Goal: Task Accomplishment & Management: Manage account settings

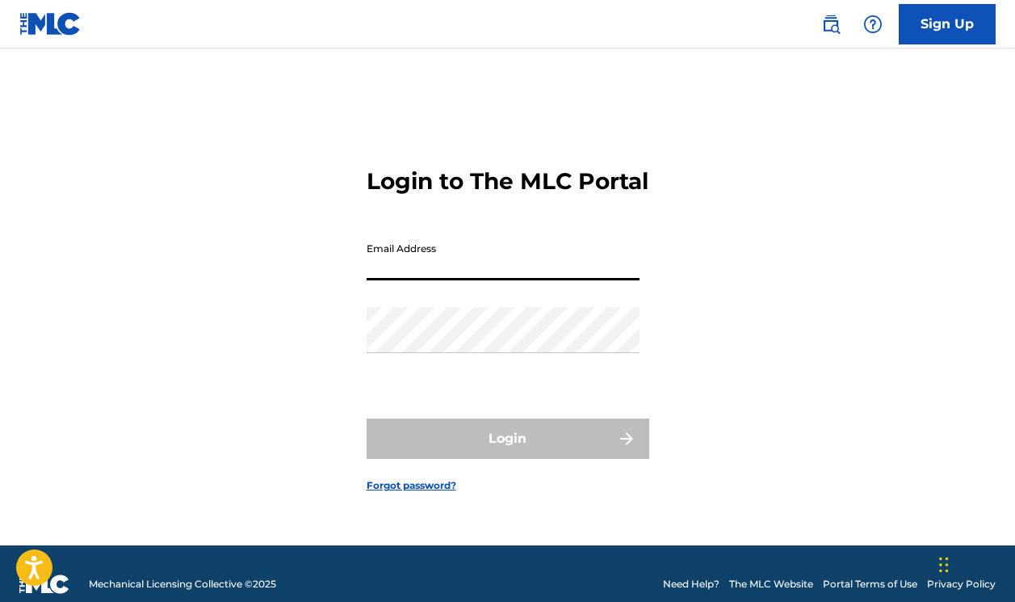
type input "[EMAIL_ADDRESS][DOMAIN_NAME]"
click at [507, 452] on button "Login" at bounding box center [508, 438] width 283 height 40
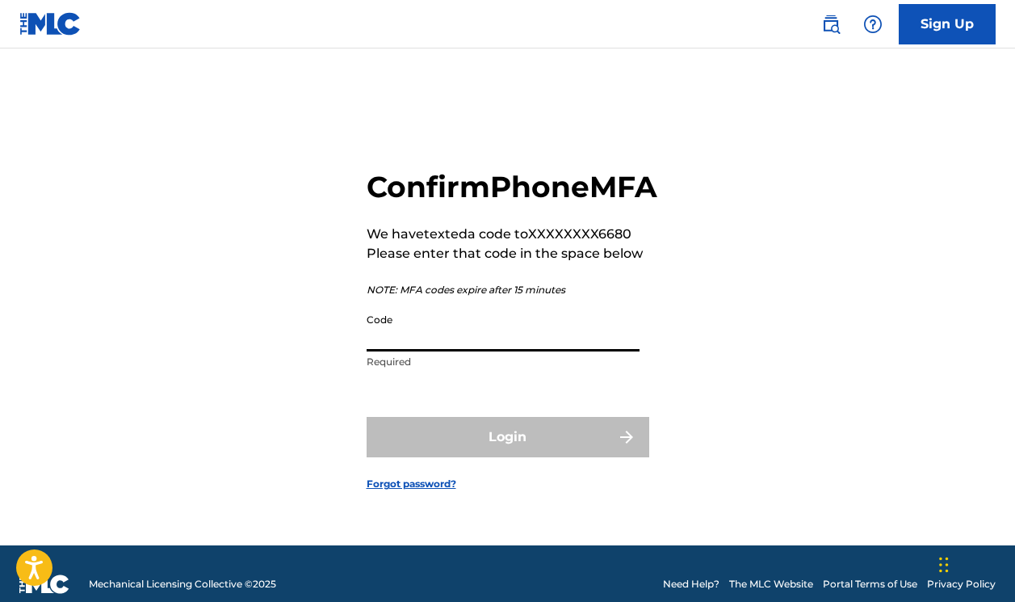
click at [409, 351] on input "Code" at bounding box center [503, 328] width 273 height 46
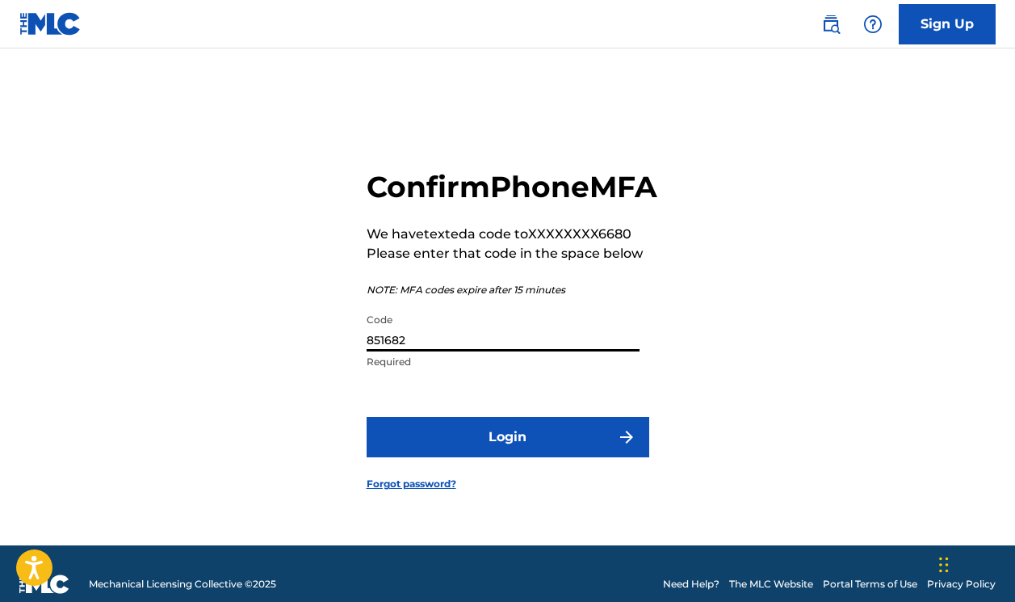
type input "851682"
click at [494, 451] on button "Login" at bounding box center [508, 437] width 283 height 40
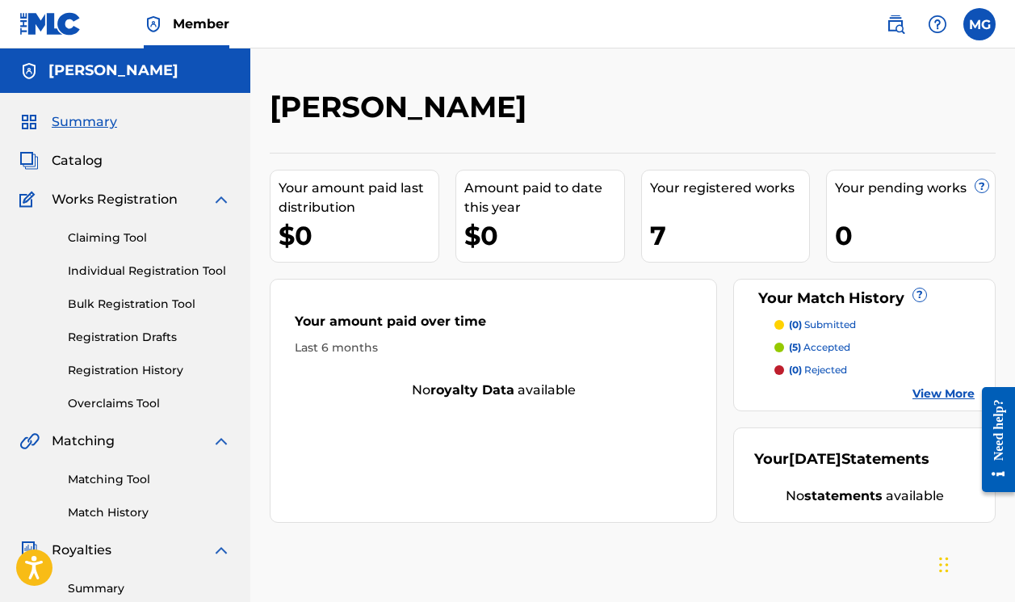
click at [936, 389] on link "View More" at bounding box center [944, 393] width 62 height 17
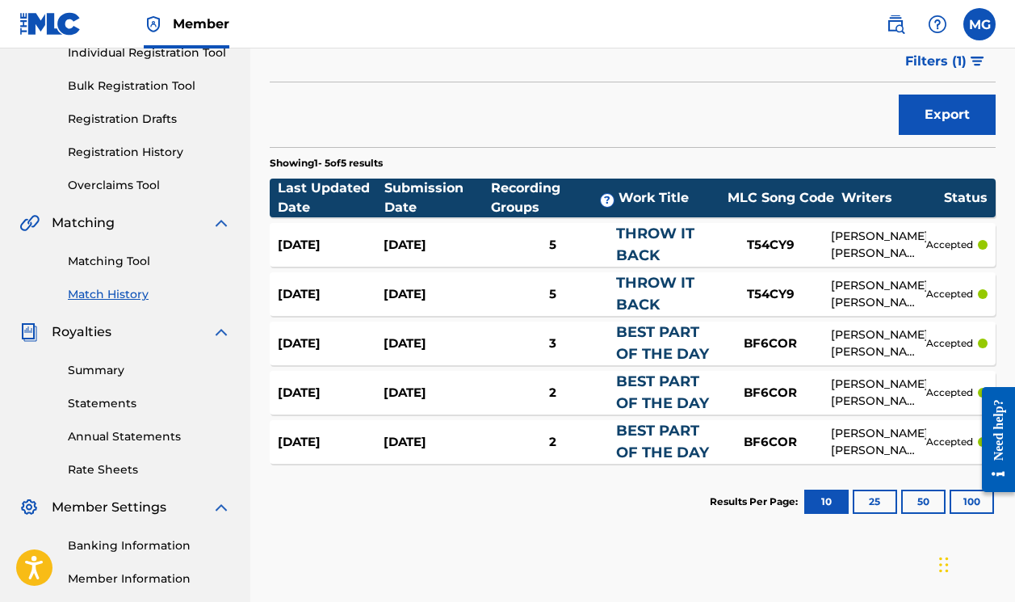
scroll to position [218, 0]
click at [91, 374] on link "Summary" at bounding box center [149, 370] width 163 height 17
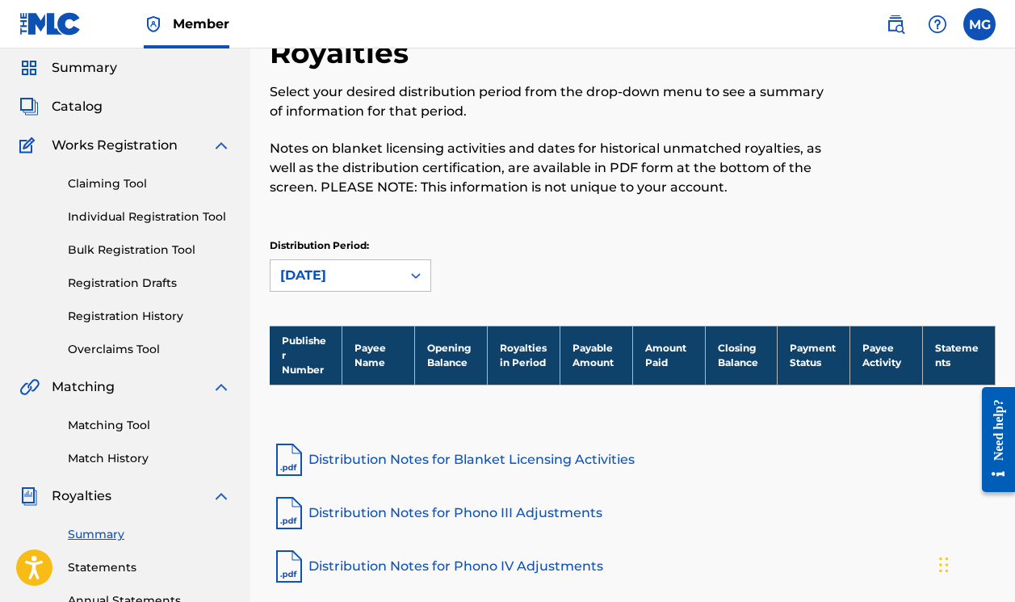
scroll to position [56, 0]
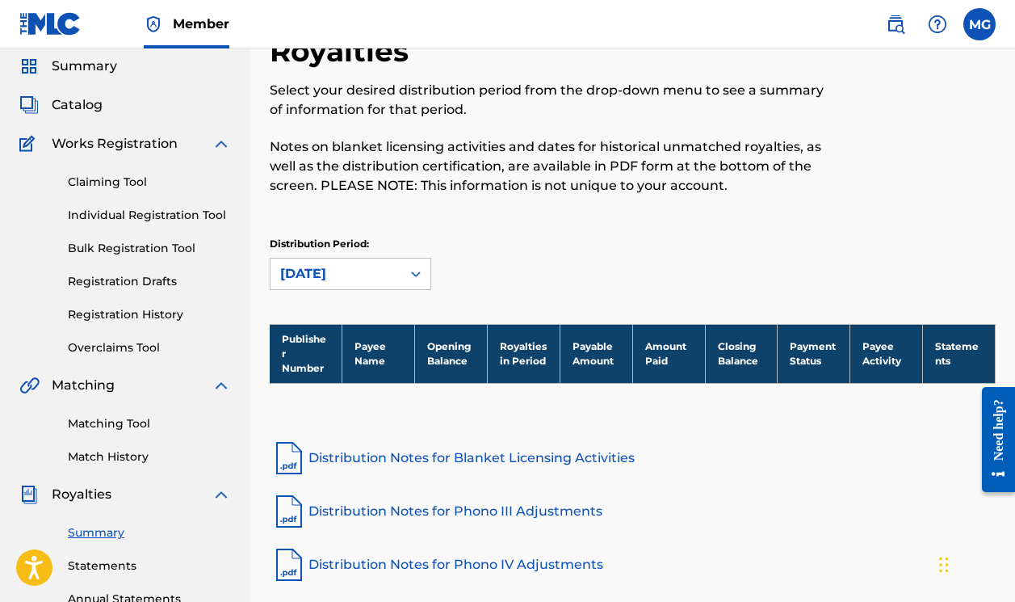
click at [81, 459] on link "Match History" at bounding box center [149, 456] width 163 height 17
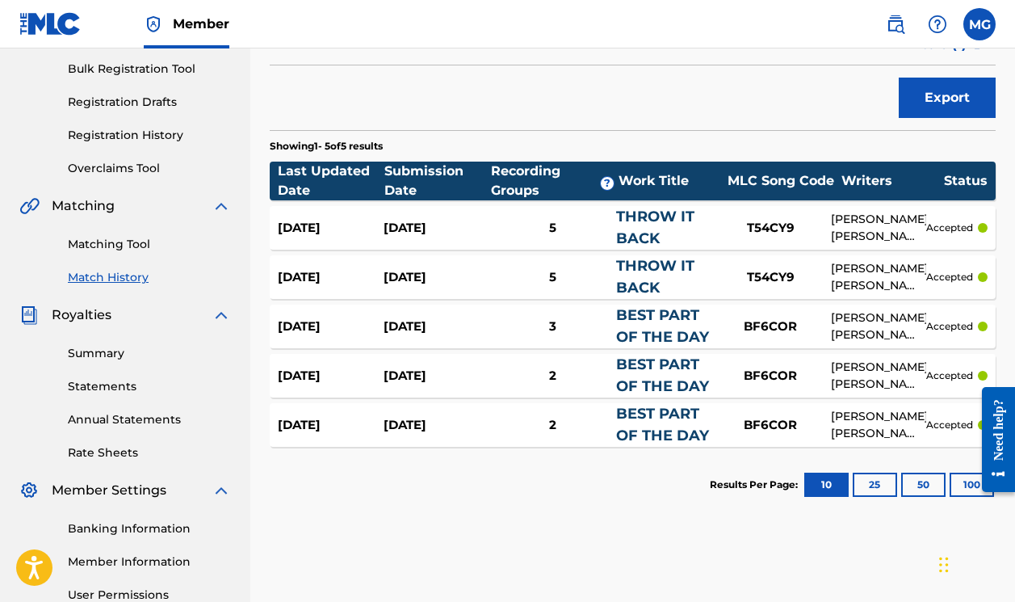
scroll to position [236, 0]
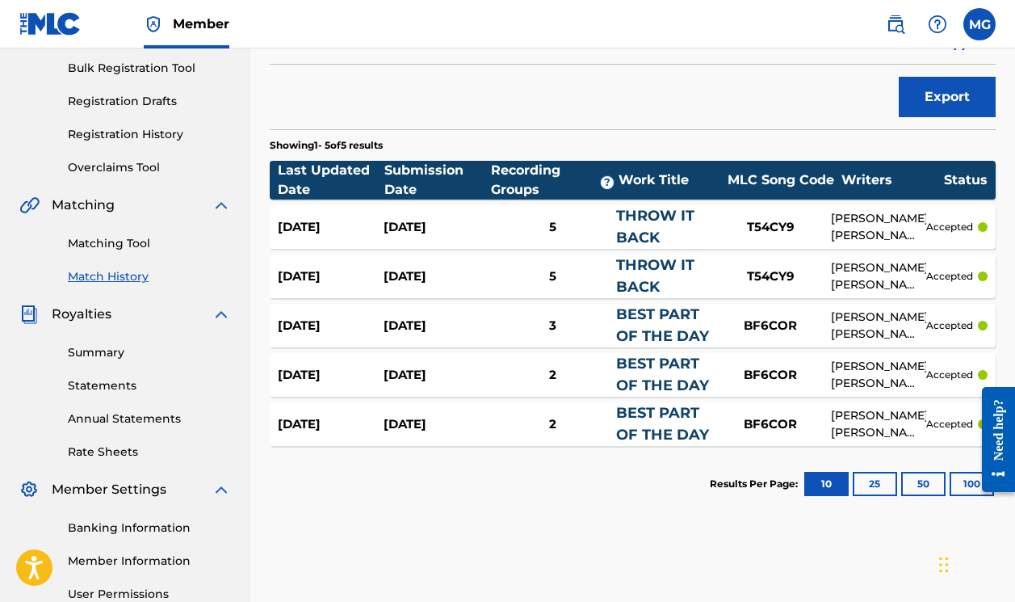
click at [552, 228] on div "5" at bounding box center [552, 227] width 127 height 19
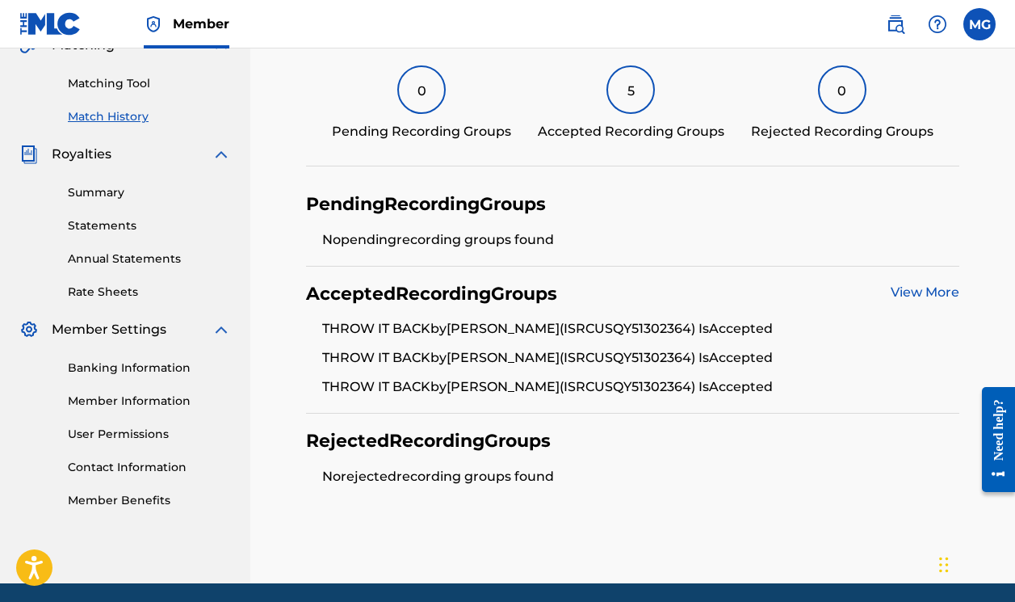
scroll to position [402, 0]
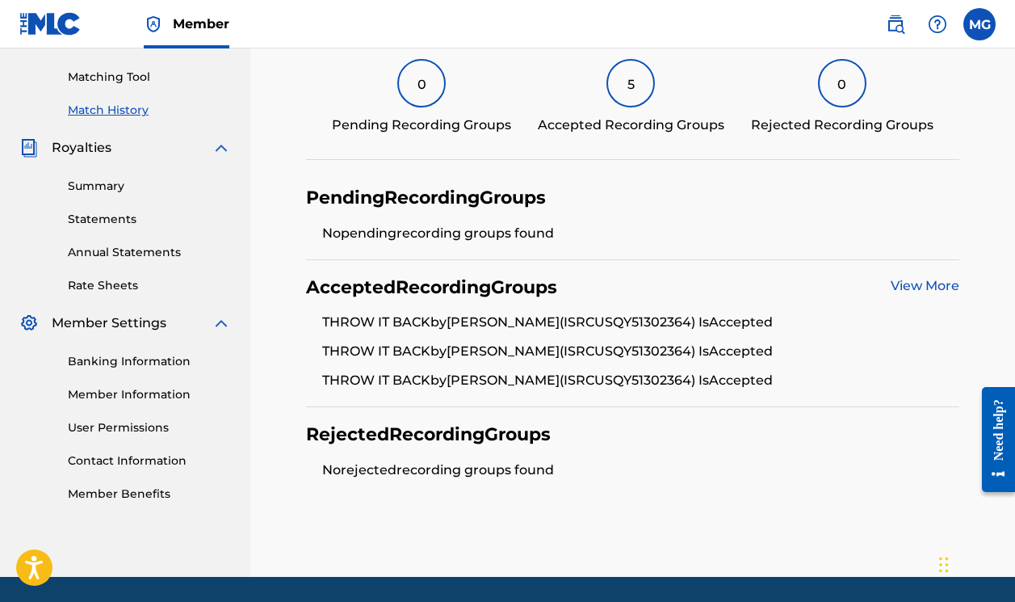
click at [935, 288] on link "View More" at bounding box center [925, 285] width 69 height 15
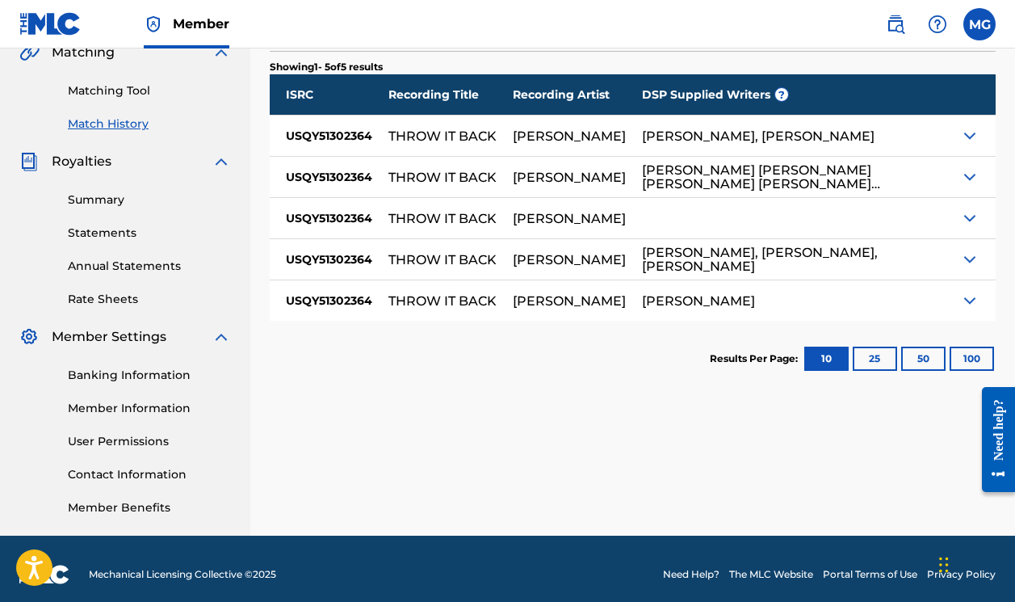
scroll to position [389, 0]
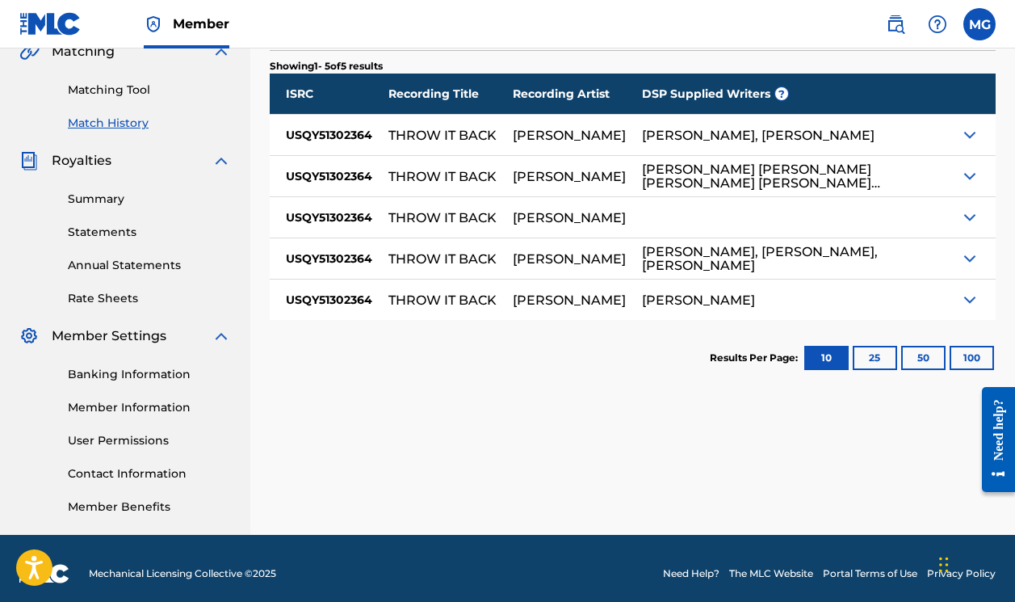
click at [971, 302] on img at bounding box center [969, 299] width 19 height 19
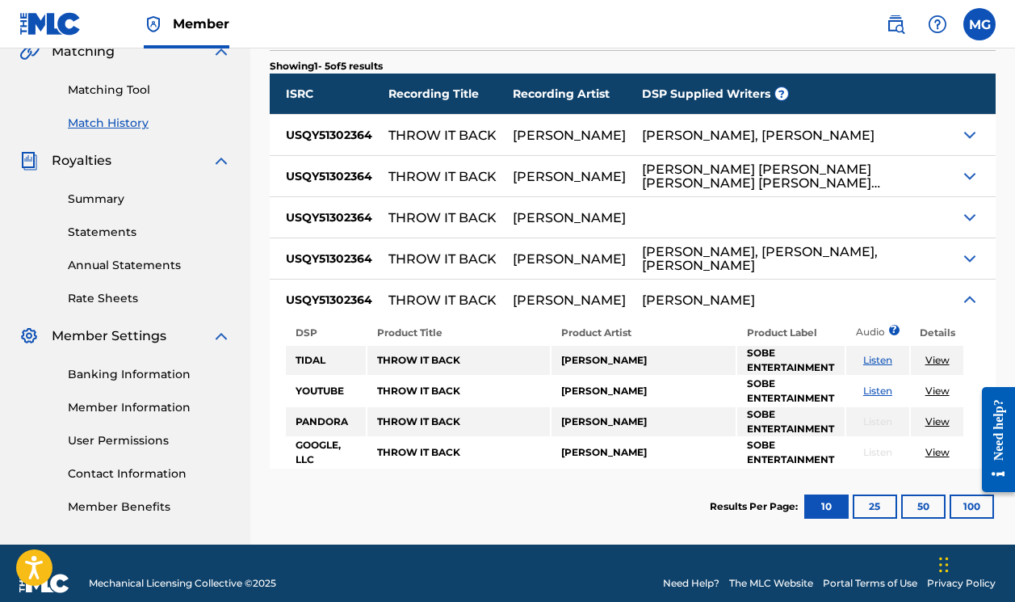
click at [971, 302] on img at bounding box center [969, 299] width 19 height 19
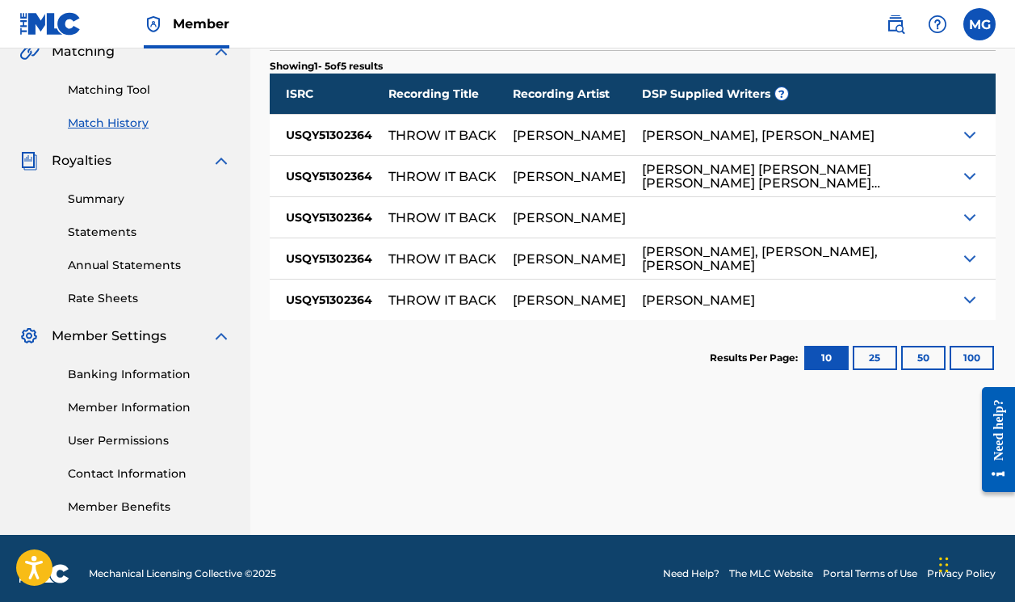
click at [976, 261] on img at bounding box center [969, 258] width 19 height 19
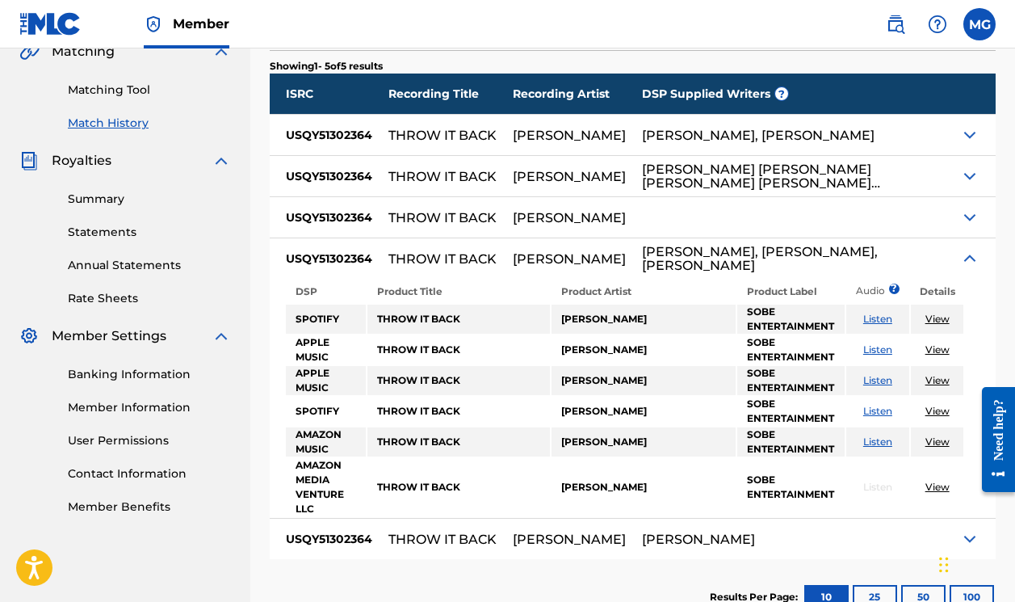
click at [976, 261] on img at bounding box center [969, 258] width 19 height 19
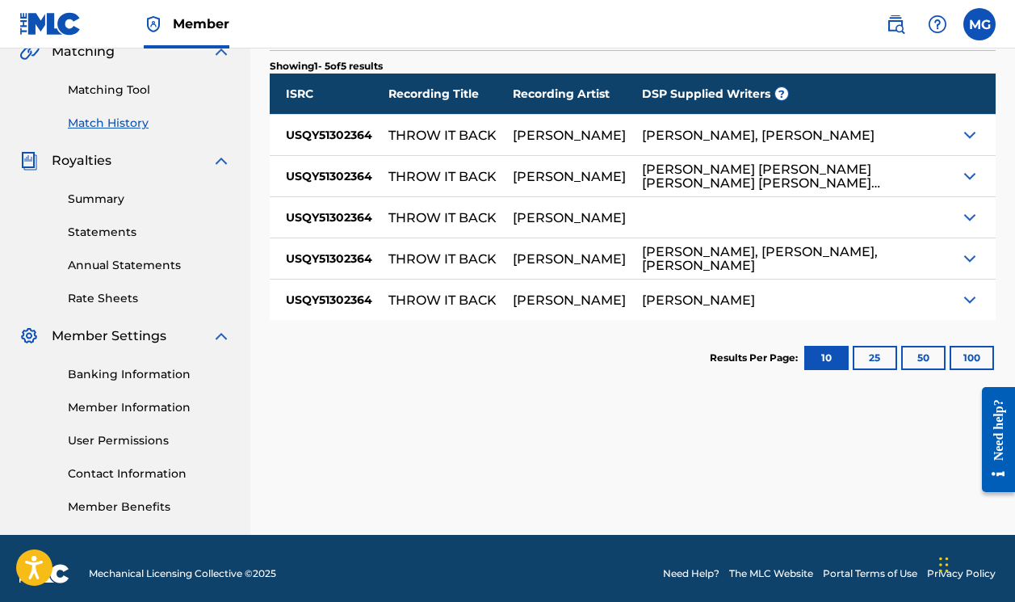
click at [971, 204] on div at bounding box center [978, 217] width 36 height 40
click at [969, 213] on img at bounding box center [969, 217] width 19 height 19
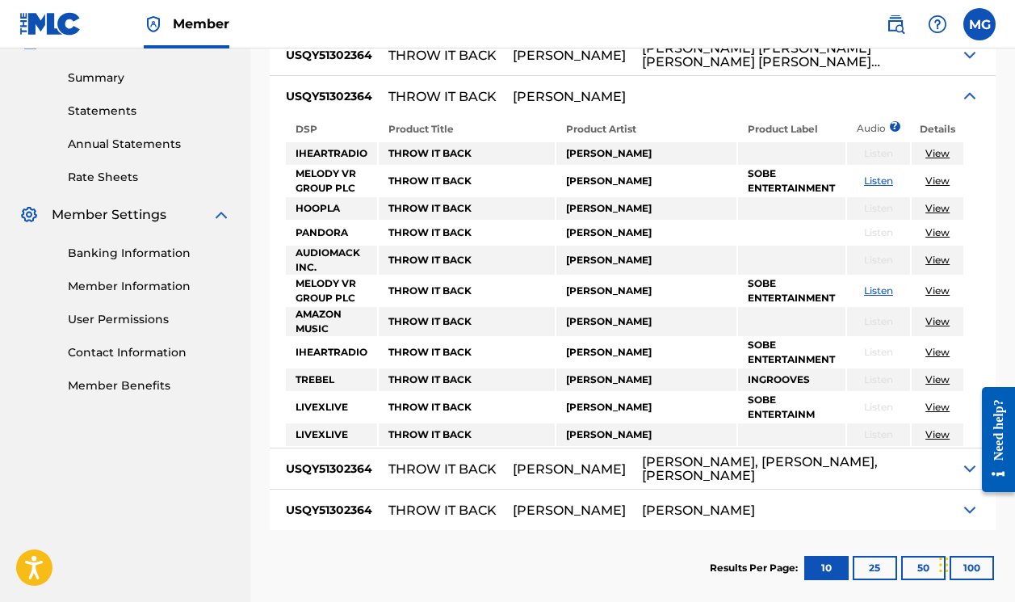
scroll to position [455, 1]
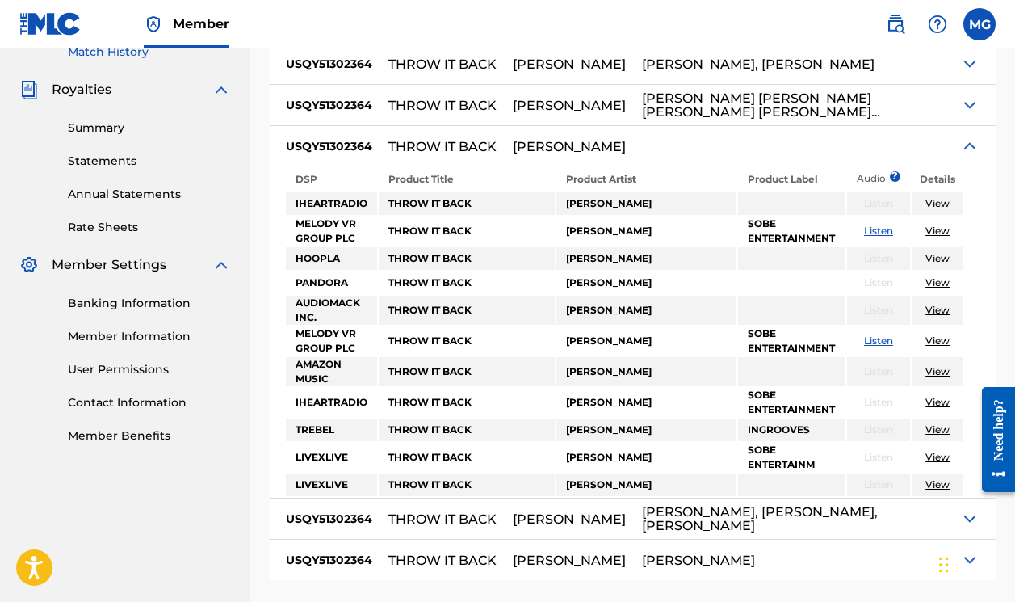
click at [970, 142] on img at bounding box center [969, 146] width 19 height 19
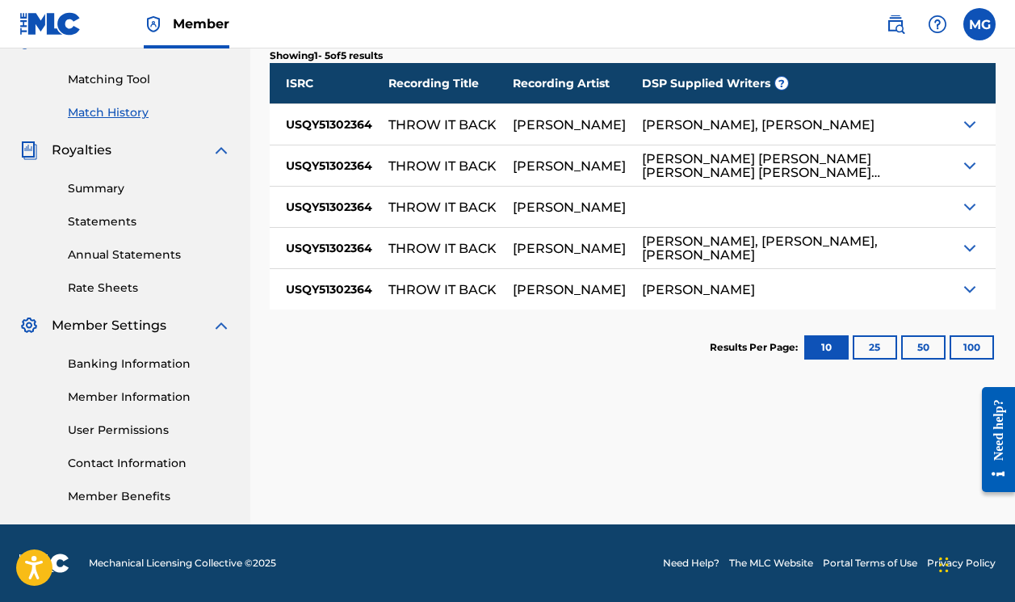
click at [971, 116] on img at bounding box center [969, 124] width 19 height 19
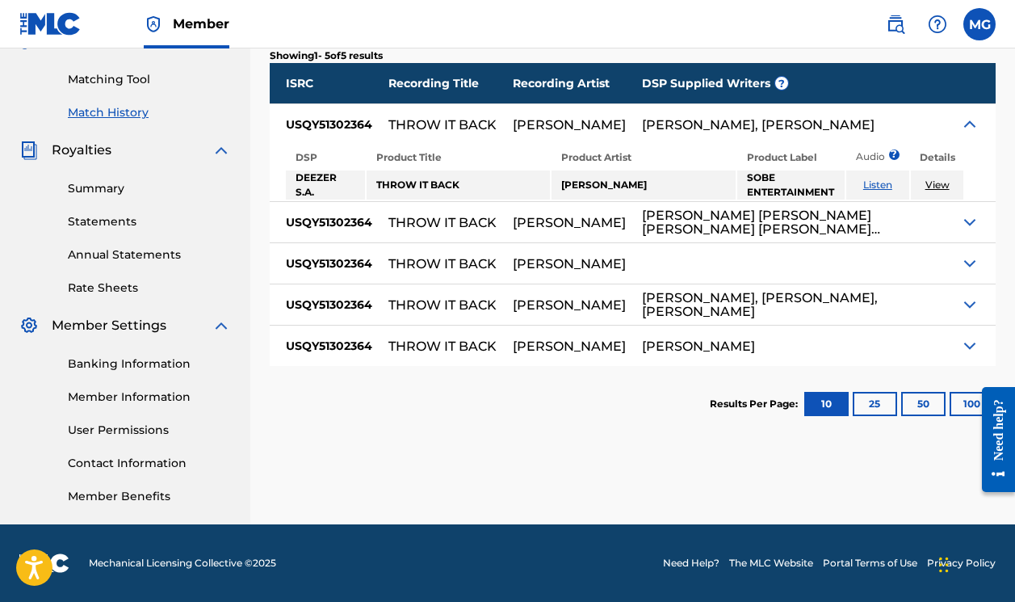
click at [971, 116] on img at bounding box center [969, 124] width 19 height 19
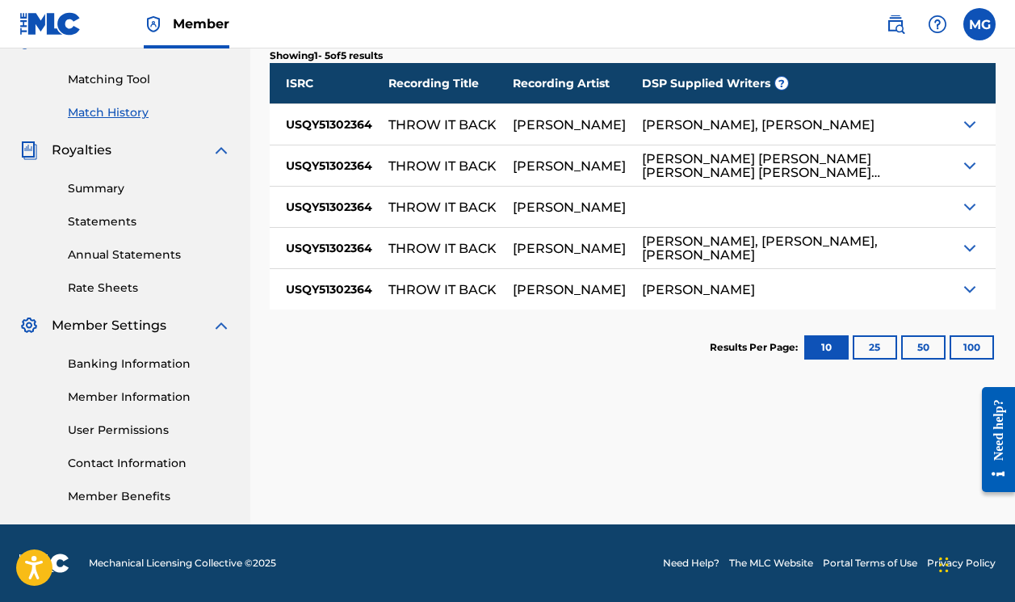
click at [81, 298] on div "Summary Catalog Works Registration Claiming Tool Individual Registration Tool B…" at bounding box center [125, 108] width 250 height 831
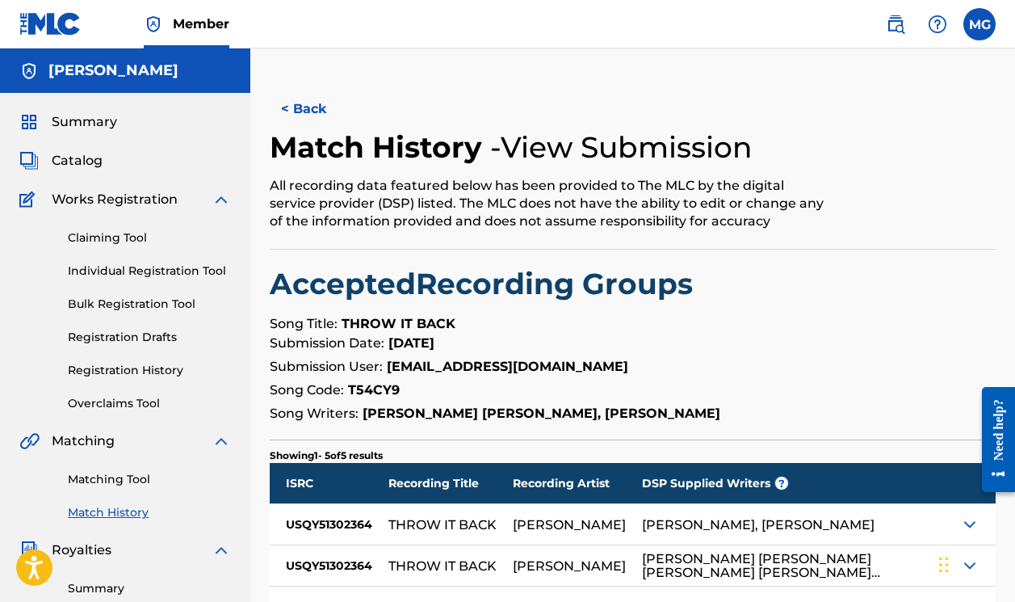
scroll to position [0, 0]
click at [99, 233] on link "Claiming Tool" at bounding box center [149, 237] width 163 height 17
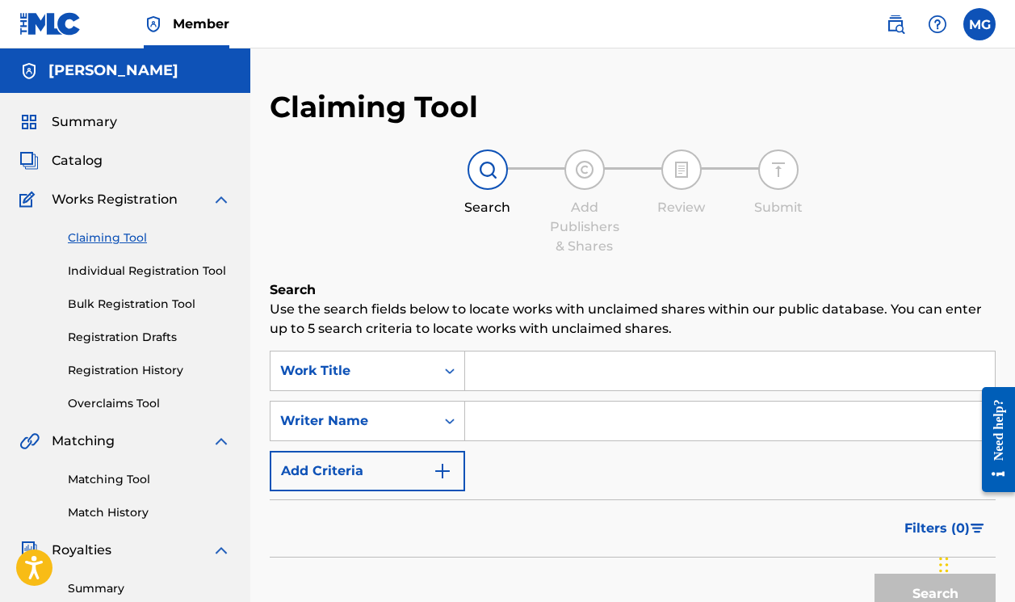
click at [552, 368] on input "Search Form" at bounding box center [730, 370] width 530 height 39
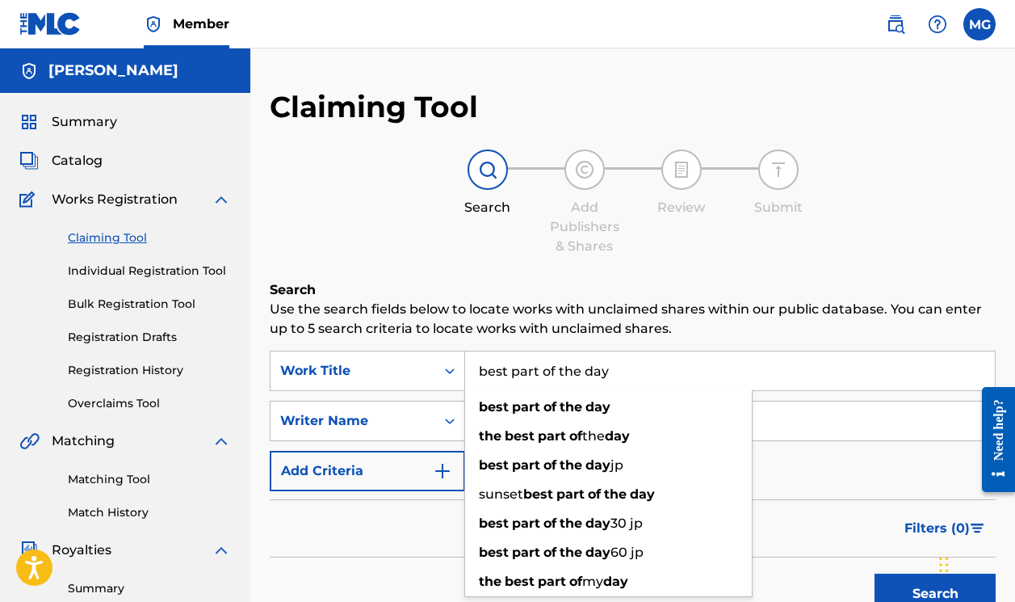
type input "best part of the day"
click at [793, 418] on input "Search Form" at bounding box center [730, 420] width 530 height 39
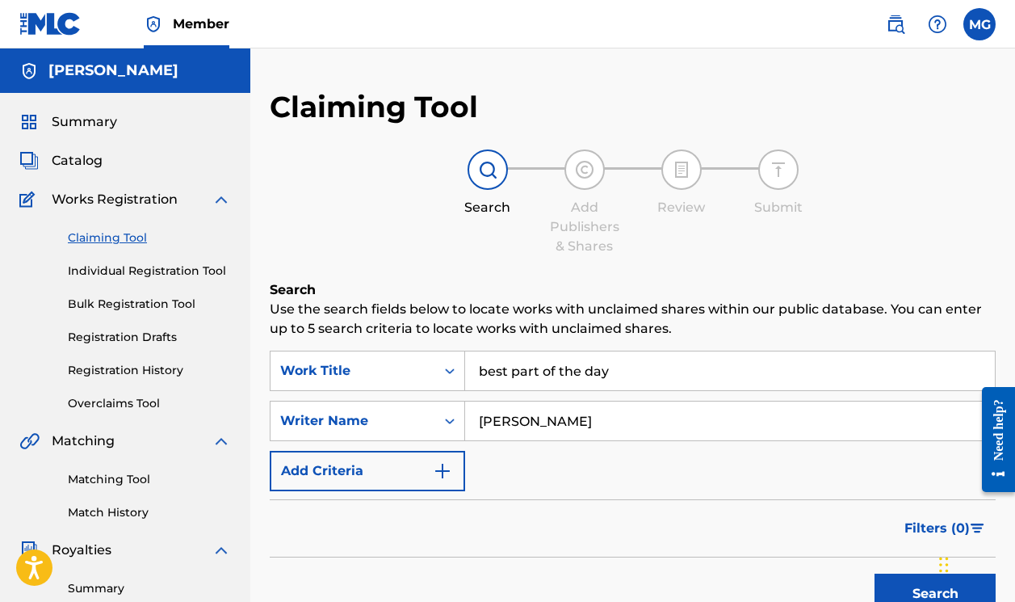
type input "[PERSON_NAME]"
click at [930, 586] on button "Search" at bounding box center [935, 593] width 121 height 40
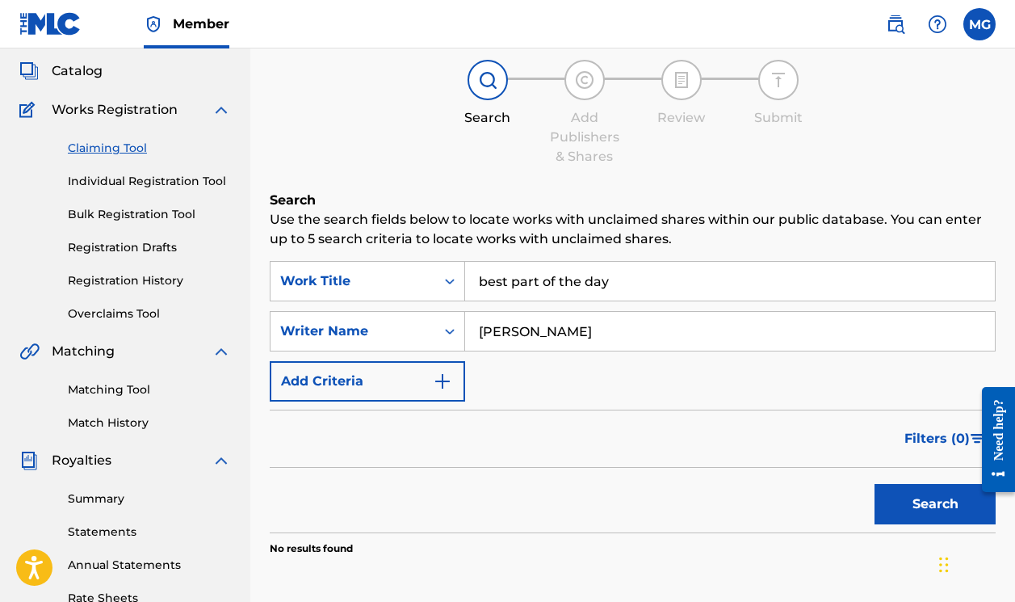
scroll to position [90, 0]
click at [886, 496] on button "Search" at bounding box center [935, 504] width 121 height 40
click at [438, 376] on img "Search Form" at bounding box center [442, 381] width 19 height 19
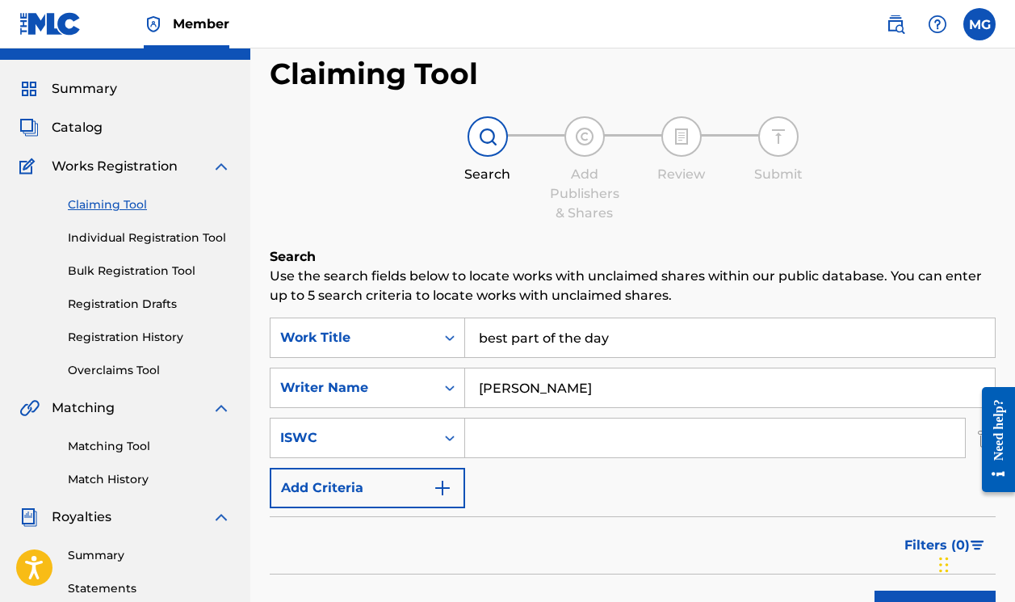
scroll to position [19, 0]
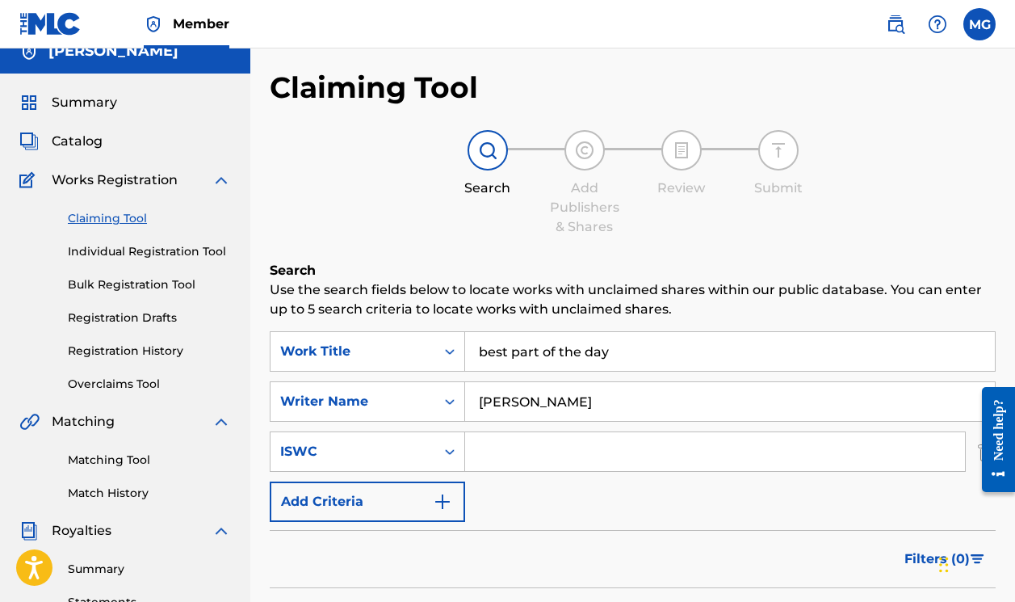
click at [78, 143] on span "Catalog" at bounding box center [77, 141] width 51 height 19
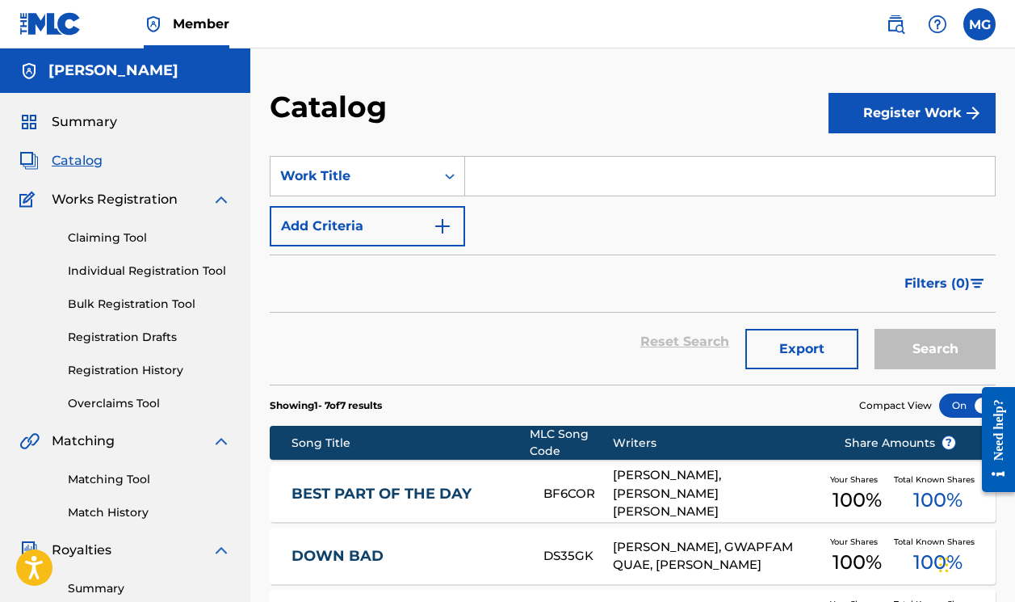
click at [95, 121] on span "Summary" at bounding box center [84, 121] width 65 height 19
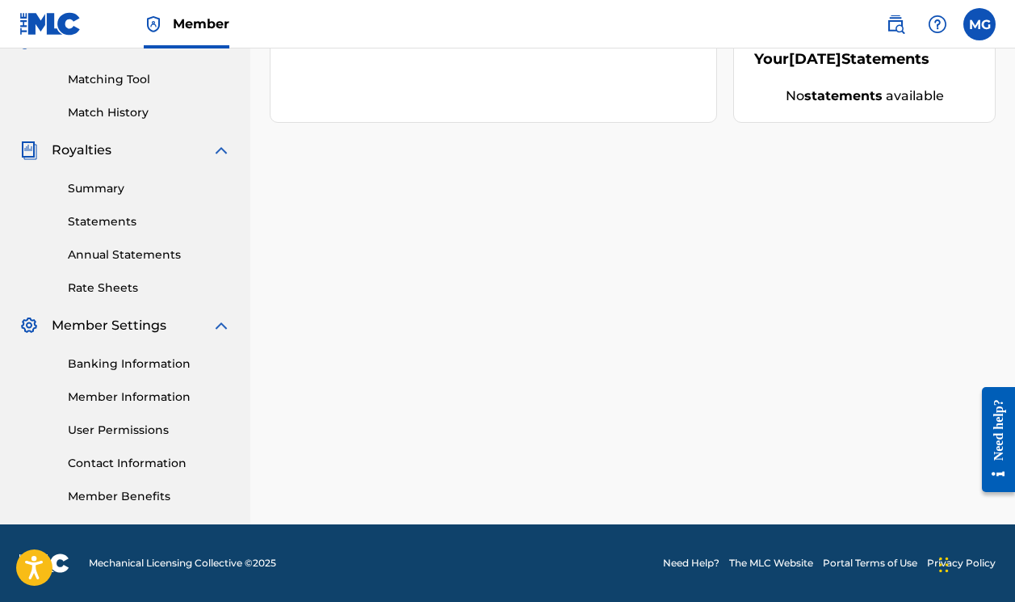
scroll to position [401, 0]
